Goal: Transaction & Acquisition: Purchase product/service

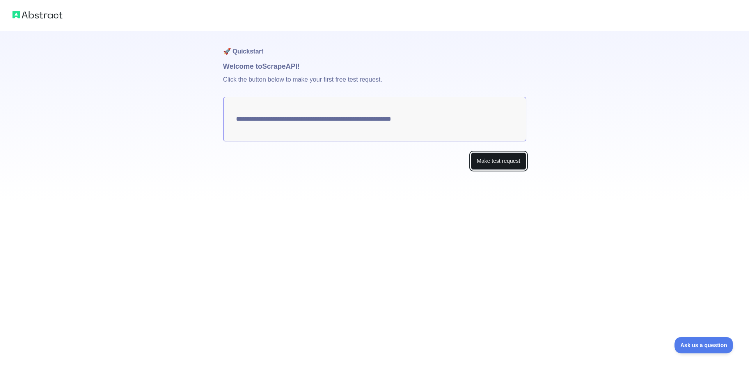
click at [482, 162] on button "Make test request" at bounding box center [498, 161] width 55 height 18
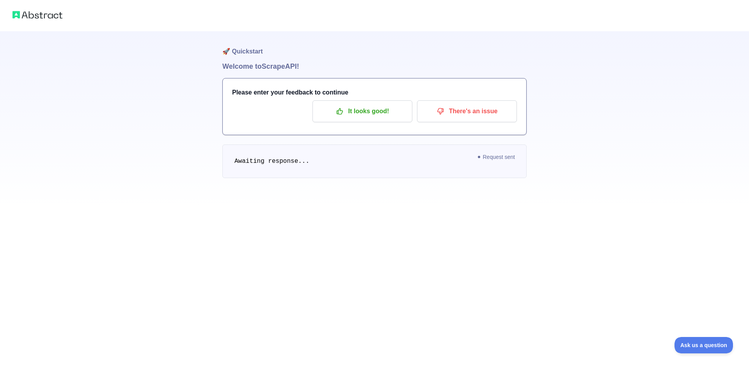
click at [477, 157] on span "Request sent" at bounding box center [497, 156] width 45 height 9
click at [287, 169] on pre "Awaiting response..." at bounding box center [374, 161] width 304 height 34
click at [340, 115] on p "It looks good!" at bounding box center [362, 111] width 88 height 13
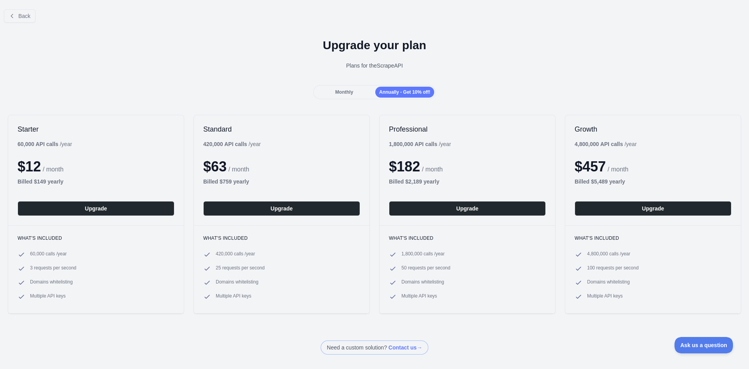
click at [335, 91] on span "Monthly" at bounding box center [344, 91] width 18 height 5
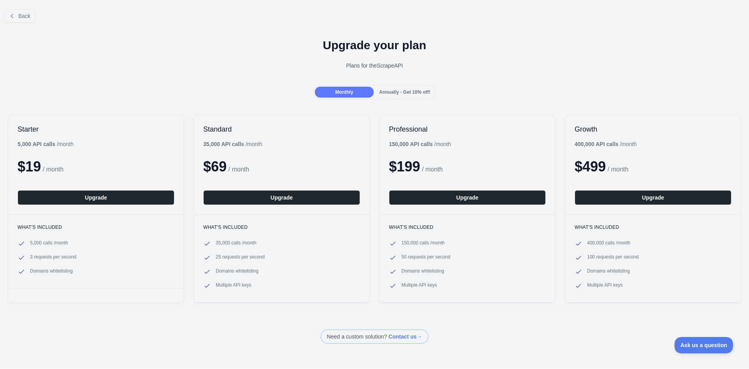
click at [385, 89] on div "Annually - Get 10% off!" at bounding box center [404, 92] width 59 height 11
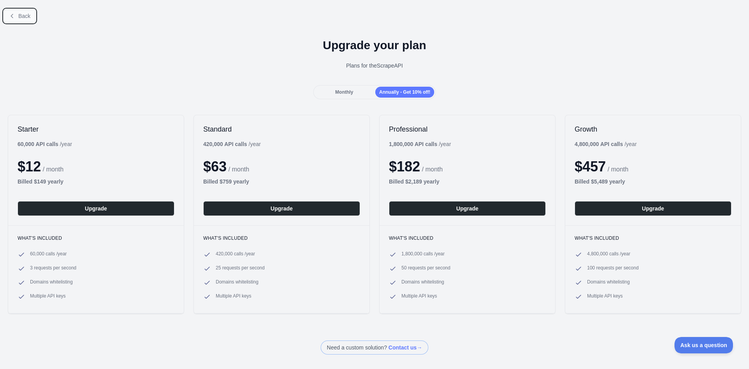
click at [29, 17] on span "Back" at bounding box center [24, 16] width 12 height 6
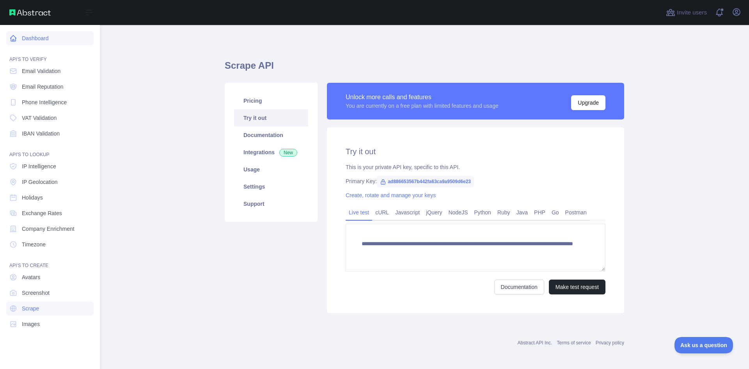
click at [45, 41] on link "Dashboard" at bounding box center [49, 38] width 87 height 14
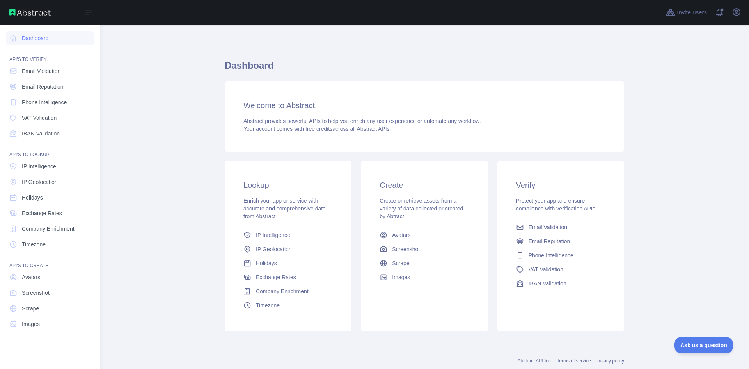
click at [35, 11] on img at bounding box center [29, 12] width 41 height 6
click at [31, 309] on span "Scrape" at bounding box center [30, 308] width 17 height 8
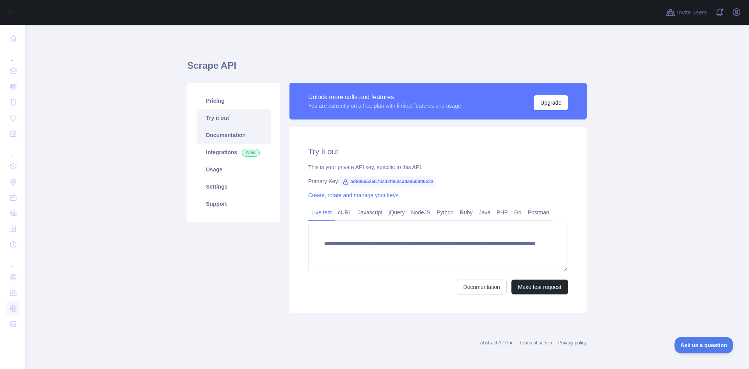
click at [222, 136] on link "Documentation" at bounding box center [234, 134] width 74 height 17
